Goal: Find specific page/section: Find specific page/section

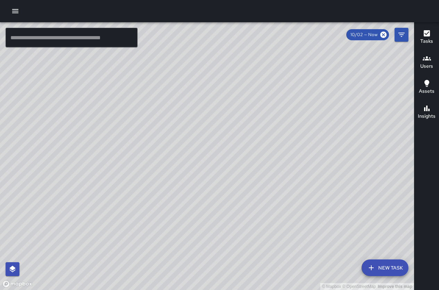
drag, startPoint x: 269, startPoint y: 204, endPoint x: 188, endPoint y: 60, distance: 165.5
click at [188, 60] on div "© Mapbox © OpenStreetMap Improve this map" at bounding box center [207, 156] width 414 height 268
drag, startPoint x: 244, startPoint y: 174, endPoint x: 240, endPoint y: 138, distance: 36.7
click at [241, 138] on div "© Mapbox © OpenStreetMap Improve this map" at bounding box center [207, 156] width 414 height 268
drag, startPoint x: 136, startPoint y: 94, endPoint x: 116, endPoint y: 147, distance: 56.9
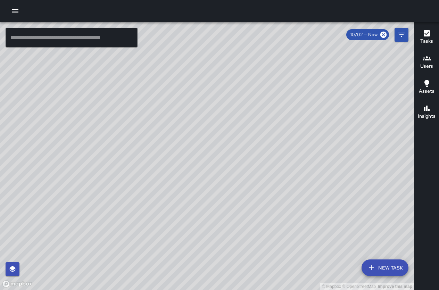
click at [116, 147] on div "© Mapbox © OpenStreetMap Improve this map" at bounding box center [207, 156] width 414 height 268
drag, startPoint x: 177, startPoint y: 85, endPoint x: 209, endPoint y: 226, distance: 144.6
click at [209, 226] on div "© Mapbox © OpenStreetMap Improve this map" at bounding box center [207, 156] width 414 height 268
drag, startPoint x: 77, startPoint y: 134, endPoint x: 261, endPoint y: 197, distance: 194.7
click at [261, 197] on div "© Mapbox © OpenStreetMap Improve this map" at bounding box center [207, 156] width 414 height 268
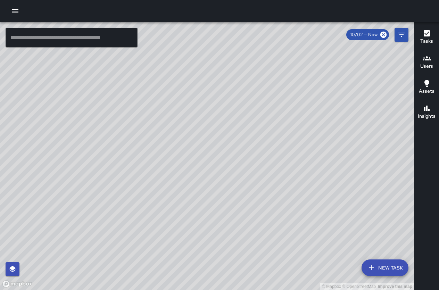
drag, startPoint x: 261, startPoint y: 197, endPoint x: 308, endPoint y: 81, distance: 124.9
click at [308, 81] on div "© Mapbox © OpenStreetMap Improve this map" at bounding box center [207, 156] width 414 height 268
drag, startPoint x: 372, startPoint y: 73, endPoint x: 198, endPoint y: 96, distance: 176.0
click at [193, 100] on div "© Mapbox © OpenStreetMap Improve this map" at bounding box center [207, 156] width 414 height 268
drag, startPoint x: 306, startPoint y: 165, endPoint x: 246, endPoint y: 108, distance: 82.9
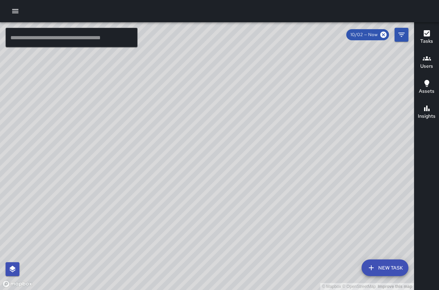
click at [246, 108] on div "© Mapbox © OpenStreetMap Improve this map" at bounding box center [207, 156] width 414 height 268
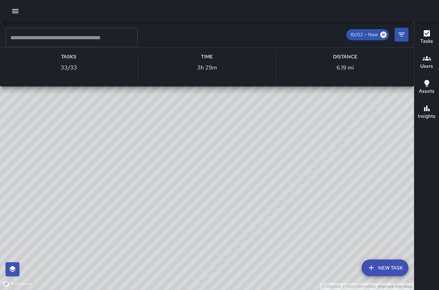
click at [318, 197] on div "© Mapbox © OpenStreetMap Improve this map [PERSON_NAME] Ambassador Tasks 33 / 3…" at bounding box center [207, 156] width 414 height 268
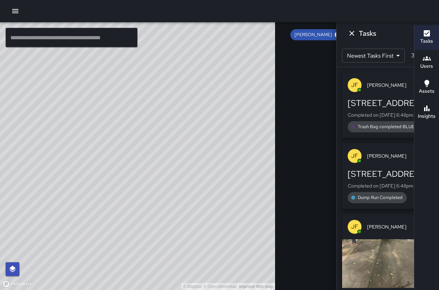
drag, startPoint x: 190, startPoint y: 163, endPoint x: 182, endPoint y: 168, distance: 10.3
click at [182, 168] on div "© Mapbox © OpenStreetMap Improve this map" at bounding box center [137, 156] width 275 height 268
drag, startPoint x: 161, startPoint y: 105, endPoint x: 163, endPoint y: 168, distance: 62.9
click at [163, 165] on div "© Mapbox © OpenStreetMap Improve this map" at bounding box center [137, 156] width 275 height 268
drag, startPoint x: 162, startPoint y: 147, endPoint x: 163, endPoint y: 178, distance: 30.9
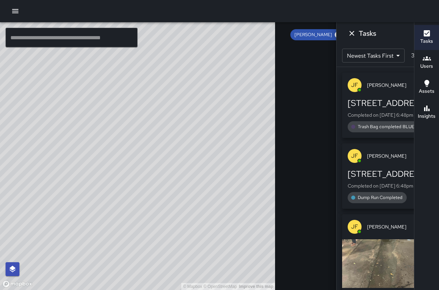
click at [163, 178] on div "© Mapbox © OpenStreetMap Improve this map" at bounding box center [137, 156] width 275 height 268
drag, startPoint x: 127, startPoint y: 169, endPoint x: 172, endPoint y: 152, distance: 48.1
click at [172, 152] on div "© Mapbox © OpenStreetMap Improve this map" at bounding box center [137, 156] width 275 height 268
click at [335, 35] on icon at bounding box center [338, 35] width 6 height 6
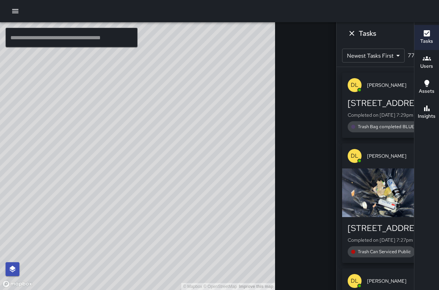
drag, startPoint x: 106, startPoint y: 148, endPoint x: 234, endPoint y: 195, distance: 136.5
click at [234, 195] on div "© Mapbox © OpenStreetMap Improve this map" at bounding box center [137, 156] width 275 height 268
drag, startPoint x: 101, startPoint y: 129, endPoint x: 130, endPoint y: 113, distance: 33.5
click at [130, 113] on div "© Mapbox © OpenStreetMap Improve this map" at bounding box center [137, 156] width 275 height 268
drag, startPoint x: 200, startPoint y: 120, endPoint x: 142, endPoint y: 92, distance: 64.7
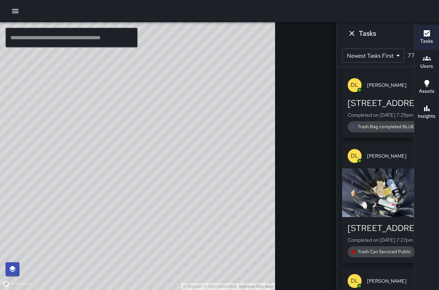
click at [142, 92] on div "© Mapbox © OpenStreetMap Improve this map" at bounding box center [137, 156] width 275 height 268
drag, startPoint x: 172, startPoint y: 127, endPoint x: 149, endPoint y: 116, distance: 24.7
click at [149, 116] on div "© Mapbox © OpenStreetMap Improve this map" at bounding box center [137, 156] width 275 height 268
